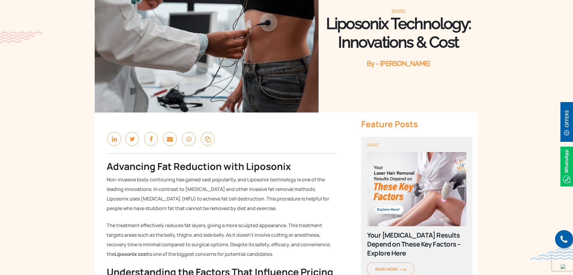
scroll to position [120, 0]
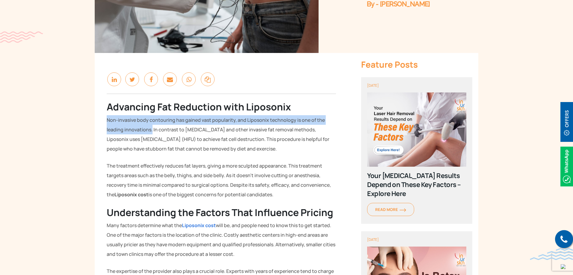
drag, startPoint x: 107, startPoint y: 120, endPoint x: 151, endPoint y: 131, distance: 45.7
click at [151, 131] on p "Non-invasive body contouring has gained vast popularity, and Liposonix technolo…" at bounding box center [221, 134] width 229 height 38
copy p "Non-invasive body contouring has gained vast popularity, and Liposonix technolo…"
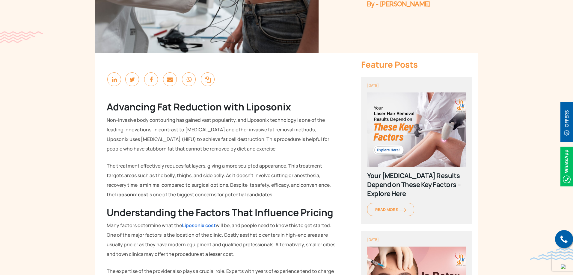
click at [203, 148] on p "Non-invasive body contouring has gained vast popularity, and Liposonix technolo…" at bounding box center [221, 134] width 229 height 38
drag, startPoint x: 108, startPoint y: 139, endPoint x: 132, endPoint y: 139, distance: 24.0
click at [132, 139] on p "Non-invasive body contouring has gained vast popularity, and Liposonix technolo…" at bounding box center [221, 134] width 229 height 38
click at [228, 146] on p "Non-invasive body contouring has gained vast popularity, and Liposonix technolo…" at bounding box center [221, 134] width 229 height 38
drag, startPoint x: 270, startPoint y: 138, endPoint x: 287, endPoint y: 147, distance: 18.8
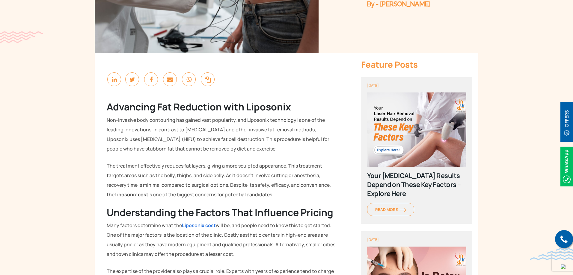
click at [287, 147] on p "Non-invasive body contouring has gained vast popularity, and Liposonix technolo…" at bounding box center [221, 134] width 229 height 38
copy p "his procedure is helpful for people who have stubborn fat that cannot be remove…"
drag, startPoint x: 108, startPoint y: 167, endPoint x: 186, endPoint y: 163, distance: 78.0
click at [186, 163] on p "The treatment effectively reduces fat layers, giving a more sculpted appearance…" at bounding box center [221, 180] width 229 height 38
click at [177, 169] on p "The treatment effectively reduces fat layers, giving a more sculpted appearance…" at bounding box center [221, 180] width 229 height 38
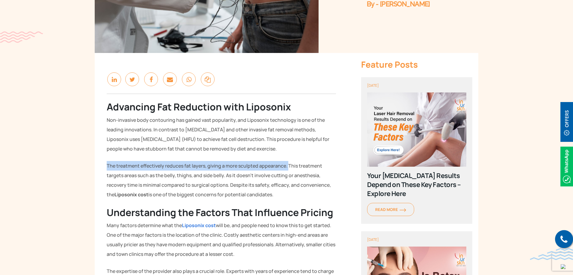
drag, startPoint x: 108, startPoint y: 166, endPoint x: 287, endPoint y: 164, distance: 179.3
click at [287, 164] on p "The treatment effectively reduces fat layers, giving a more sculpted appearance…" at bounding box center [221, 180] width 229 height 38
copy p "The treatment effectively reduces fat layers, giving a more sculpted appearance."
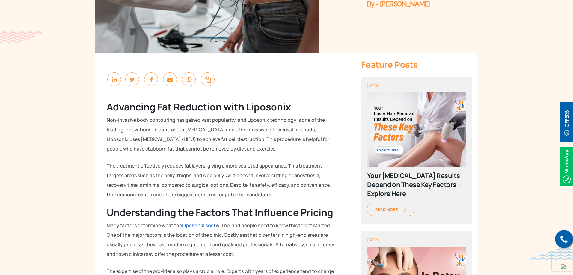
click at [332, 164] on p "The treatment effectively reduces fat layers, giving a more sculpted appearance…" at bounding box center [221, 180] width 229 height 38
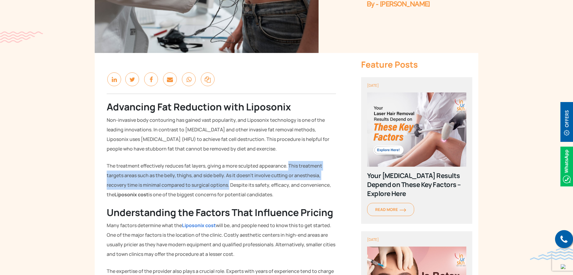
drag, startPoint x: 287, startPoint y: 164, endPoint x: 228, endPoint y: 183, distance: 62.1
click at [228, 183] on p "The treatment effectively reduces fat layers, giving a more sculpted appearance…" at bounding box center [221, 180] width 229 height 38
copy p "This treatment targets areas such as the belly, thighs, and side belly. As it d…"
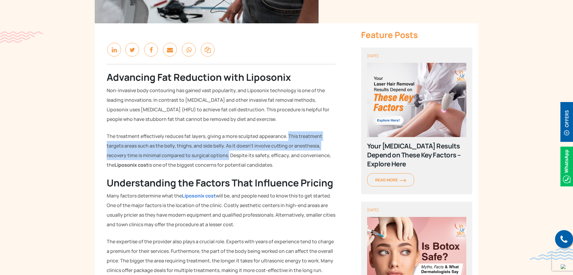
scroll to position [150, 0]
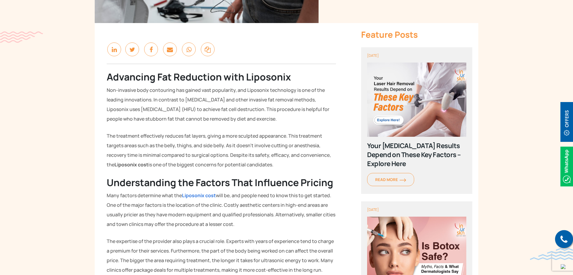
click at [288, 168] on p "The treatment effectively reduces fat layers, giving a more sculpted appearance…" at bounding box center [221, 150] width 229 height 38
drag, startPoint x: 229, startPoint y: 155, endPoint x: 302, endPoint y: 161, distance: 72.5
click at [302, 161] on p "The treatment effectively reduces fat layers, giving a more sculpted appearance…" at bounding box center [221, 150] width 229 height 38
copy p "Despite its safety, efficacy, and convenience, the Liposonix cost is one of the…"
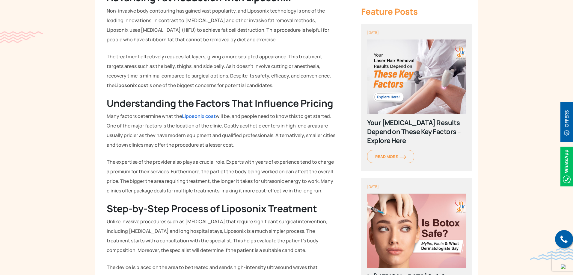
scroll to position [240, 0]
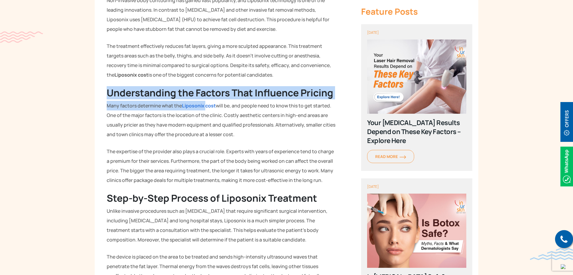
drag, startPoint x: 108, startPoint y: 91, endPoint x: 207, endPoint y: 100, distance: 99.3
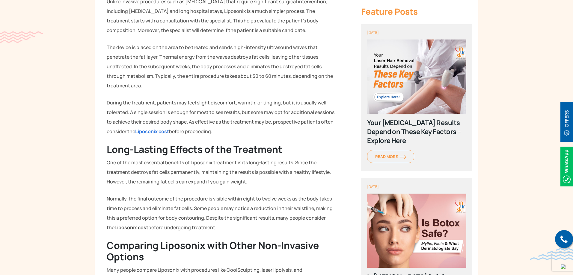
scroll to position [480, 0]
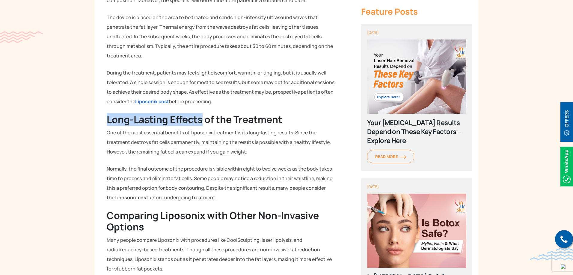
drag, startPoint x: 107, startPoint y: 120, endPoint x: 202, endPoint y: 120, distance: 95.0
click at [202, 120] on strong "Long-Lasting Effects of the Treatment" at bounding box center [195, 119] width 176 height 13
copy strong "Long-Lasting Effects"
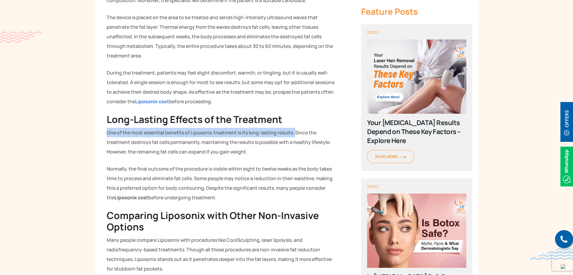
drag, startPoint x: 107, startPoint y: 133, endPoint x: 294, endPoint y: 131, distance: 187.0
click at [294, 131] on p "One of the most essential benefits of Liposonix treatment is its long-lasting r…" at bounding box center [221, 142] width 229 height 29
copy p "One of the most essential benefits of Liposonix treatment is its long-lasting r…"
drag, startPoint x: 319, startPoint y: 153, endPoint x: 313, endPoint y: 153, distance: 6.6
click at [319, 154] on p "One of the most essential benefits of Liposonix treatment is its long-lasting r…" at bounding box center [221, 142] width 229 height 29
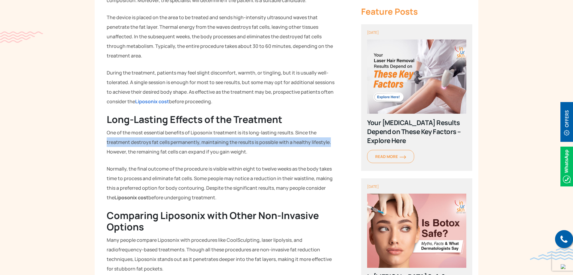
drag, startPoint x: 107, startPoint y: 142, endPoint x: 331, endPoint y: 145, distance: 223.9
click at [331, 145] on p "One of the most essential benefits of Liposonix treatment is its long-lasting r…" at bounding box center [221, 142] width 229 height 29
copy p "treatment destroys fat cells permanently, maintaining the results is possible w…"
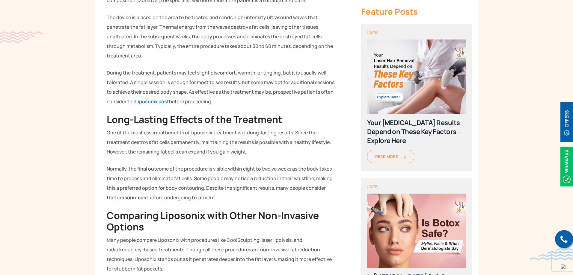
click at [313, 165] on p "Normally, the final outcome of the procedure is visible within eight to twelve …" at bounding box center [221, 183] width 229 height 38
drag, startPoint x: 129, startPoint y: 152, endPoint x: 248, endPoint y: 155, distance: 119.0
click at [248, 153] on p "One of the most essential benefits of Liposonix treatment is its long-lasting r…" at bounding box center [221, 142] width 229 height 29
copy p "the remaining fat cells can expand if you gain weight."
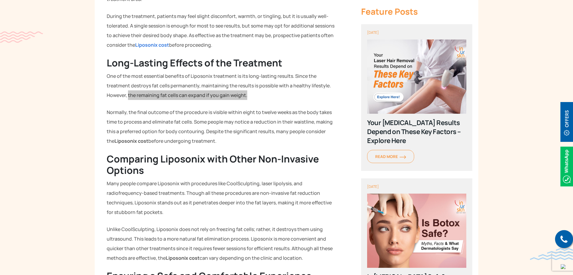
scroll to position [540, 0]
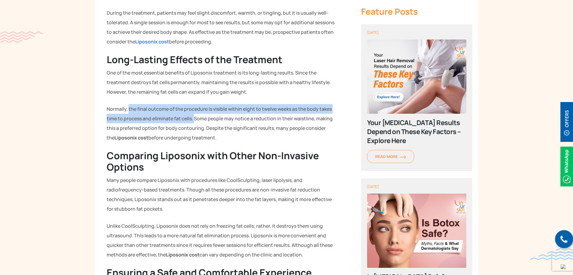
drag, startPoint x: 129, startPoint y: 109, endPoint x: 194, endPoint y: 119, distance: 66.0
click at [194, 119] on p "Normally, the final outcome of the procedure is visible within eight to twelve …" at bounding box center [221, 123] width 229 height 38
copy p "the final outcome of the procedure is visible within eight to twelve weeks as t…"
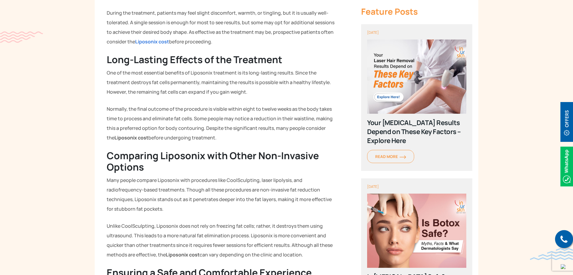
click at [276, 147] on div "Advancing Fat Reduction with Liposonix Non-invasive body contouring has gained …" at bounding box center [221, 112] width 253 height 959
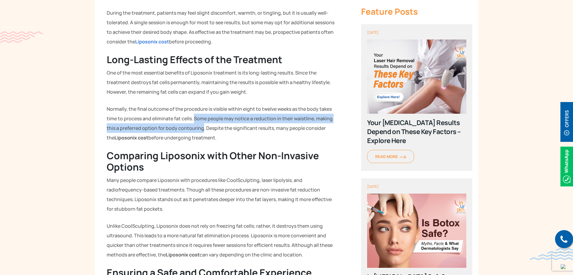
drag, startPoint x: 195, startPoint y: 118, endPoint x: 203, endPoint y: 128, distance: 12.6
click at [203, 128] on p "Normally, the final outcome of the procedure is visible within eight to twelve …" at bounding box center [221, 123] width 229 height 38
